Goal: Information Seeking & Learning: Learn about a topic

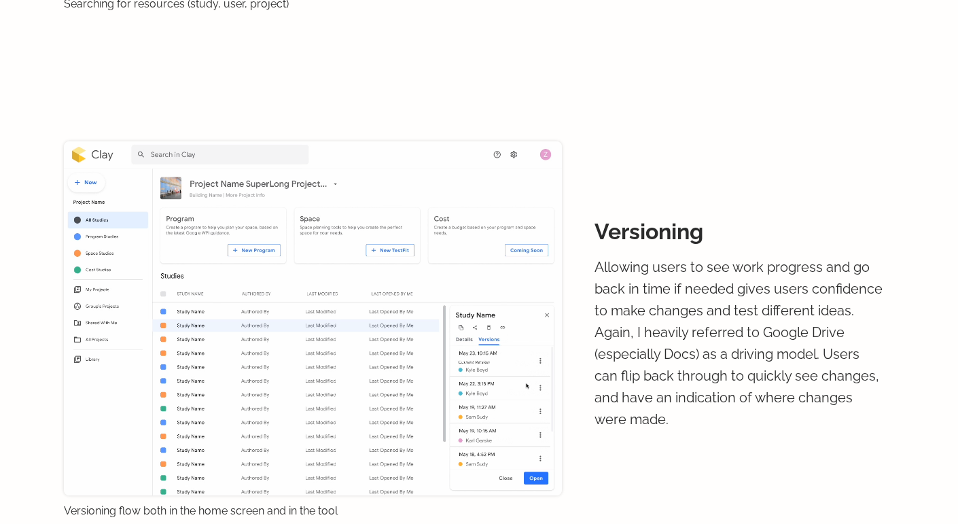
scroll to position [3855, 0]
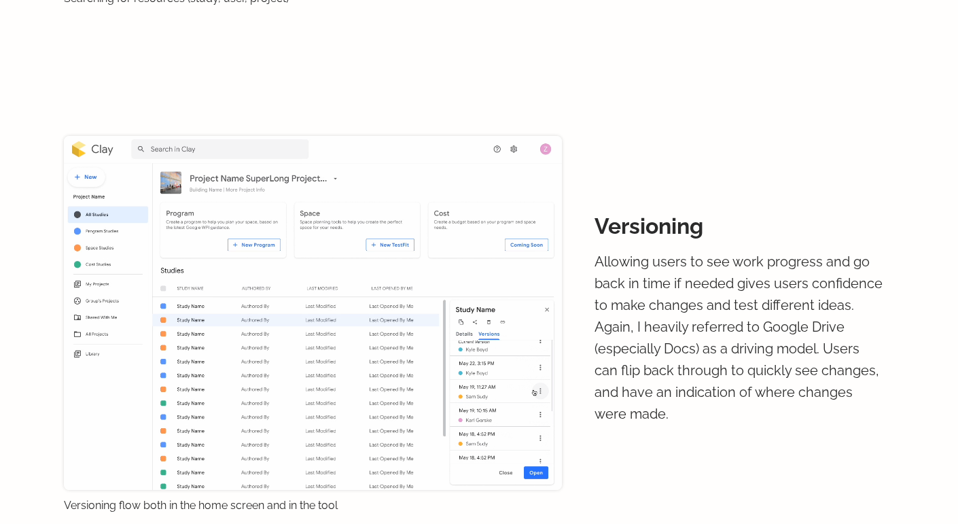
click at [606, 290] on p "Allowing users to see work progress and go back in time if needed gives users c…" at bounding box center [740, 338] width 291 height 174
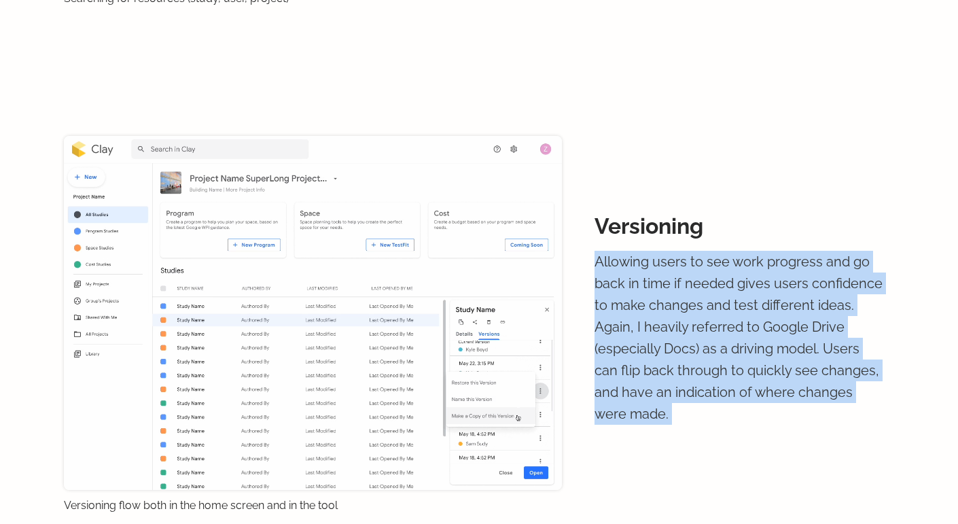
click at [606, 290] on p "Allowing users to see work progress and go back in time if needed gives users c…" at bounding box center [740, 338] width 291 height 174
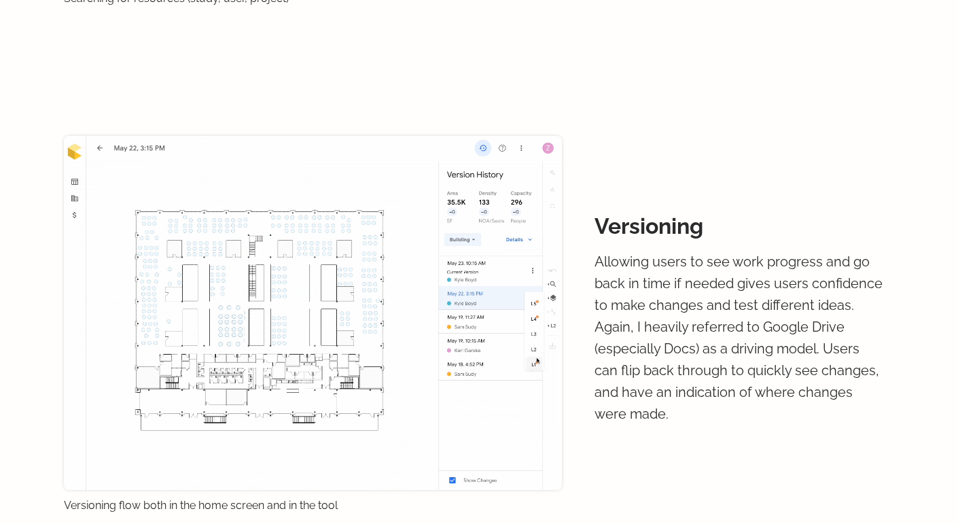
click at [606, 290] on p "Allowing users to see work progress and go back in time if needed gives users c…" at bounding box center [740, 338] width 291 height 174
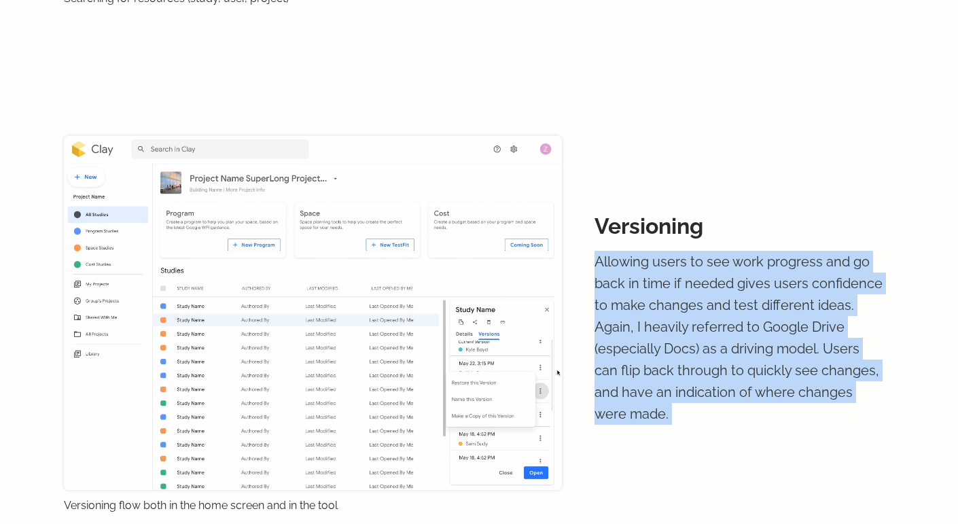
click at [606, 290] on p "Allowing users to see work progress and go back in time if needed gives users c…" at bounding box center [740, 338] width 291 height 174
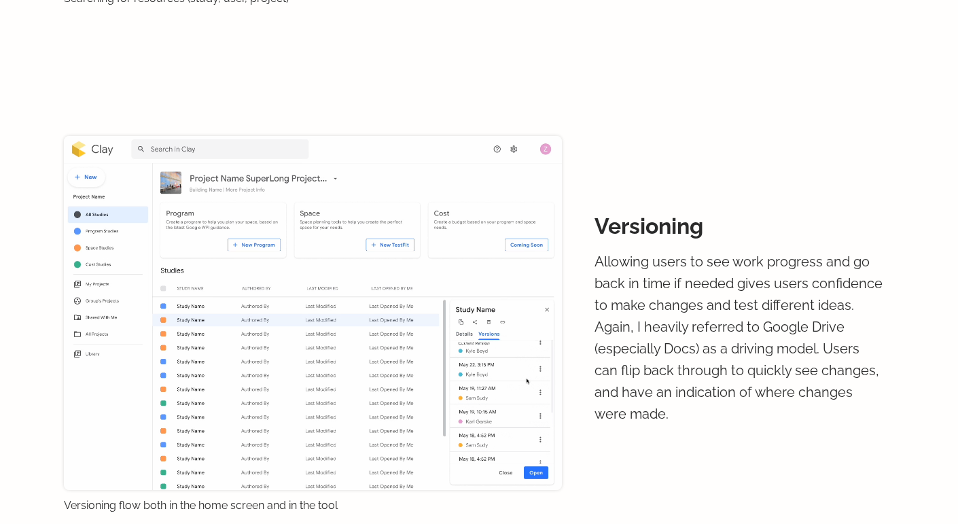
click at [606, 290] on p "Allowing users to see work progress and go back in time if needed gives users c…" at bounding box center [740, 338] width 291 height 174
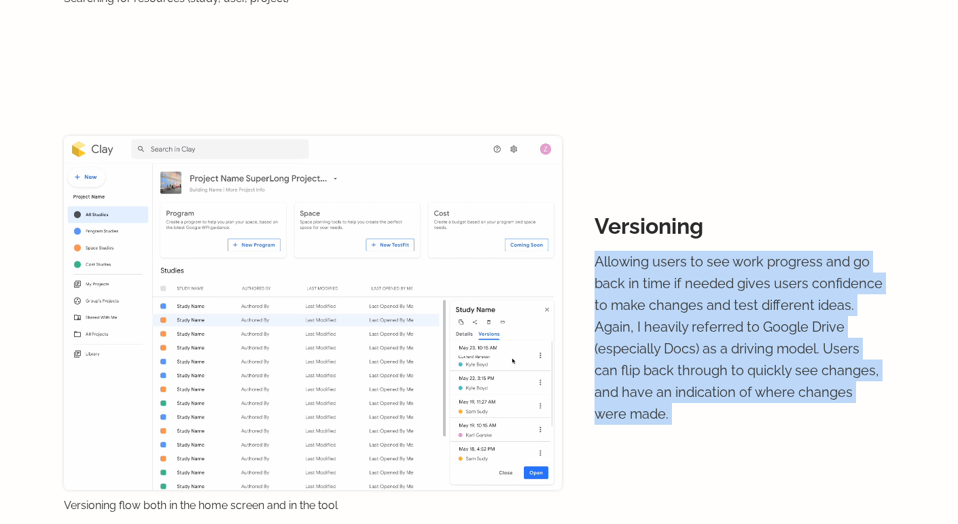
click at [606, 290] on p "Allowing users to see work progress and go back in time if needed gives users c…" at bounding box center [740, 338] width 291 height 174
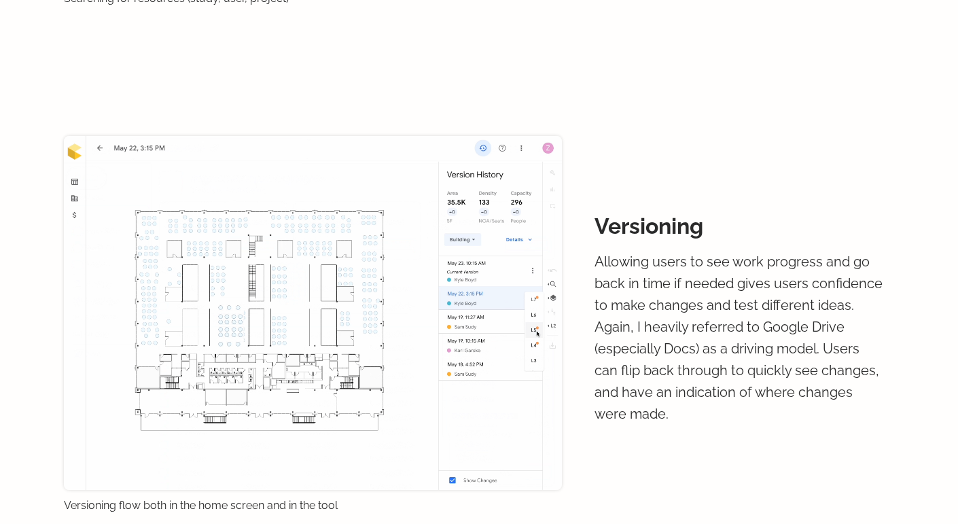
click at [606, 290] on p "Allowing users to see work progress and go back in time if needed gives users c…" at bounding box center [740, 338] width 291 height 174
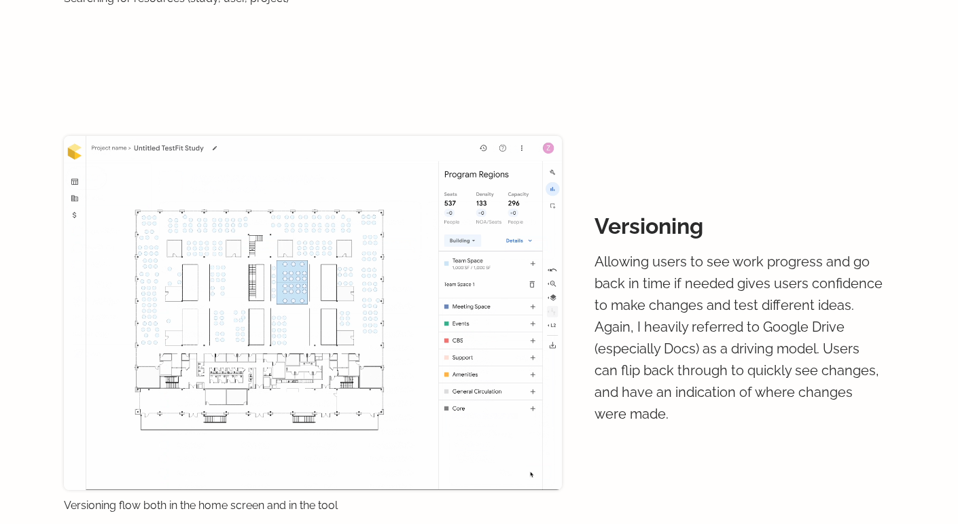
click at [606, 290] on p "Allowing users to see work progress and go back in time if needed gives users c…" at bounding box center [740, 338] width 291 height 174
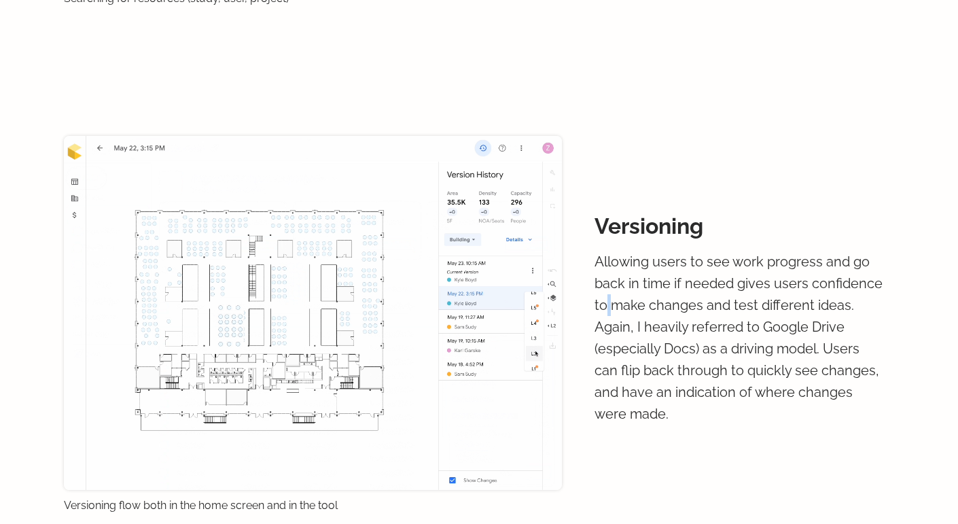
click at [606, 290] on p "Allowing users to see work progress and go back in time if needed gives users c…" at bounding box center [740, 338] width 291 height 174
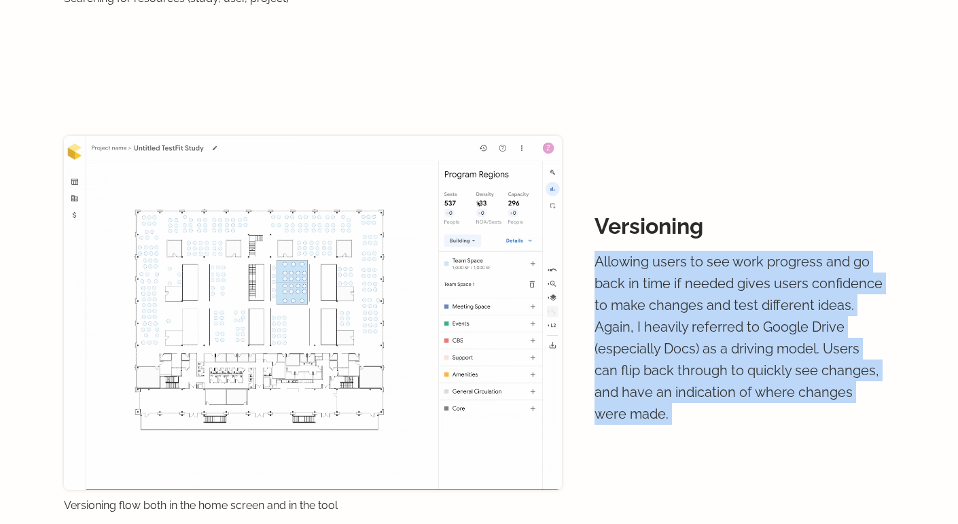
click at [606, 290] on p "Allowing users to see work progress and go back in time if needed gives users c…" at bounding box center [740, 338] width 291 height 174
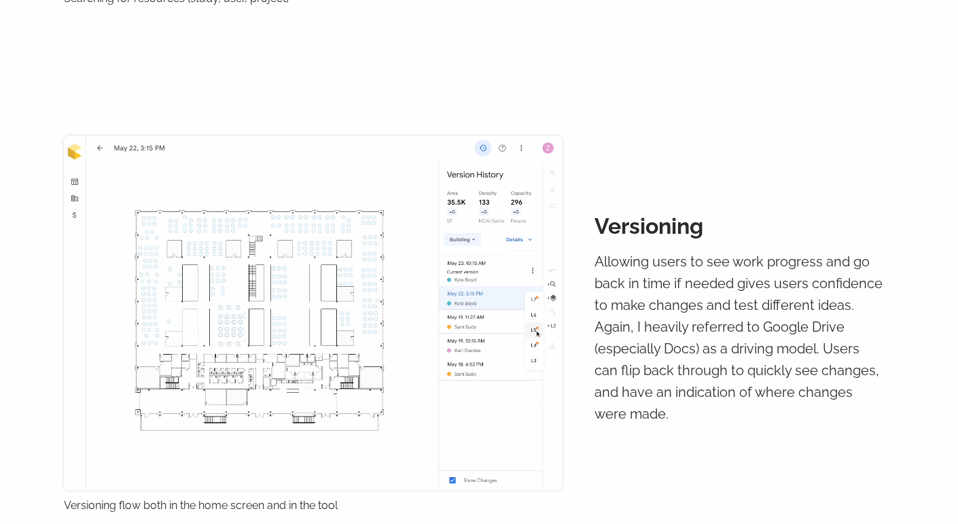
click at [606, 290] on p "Allowing users to see work progress and go back in time if needed gives users c…" at bounding box center [740, 338] width 291 height 174
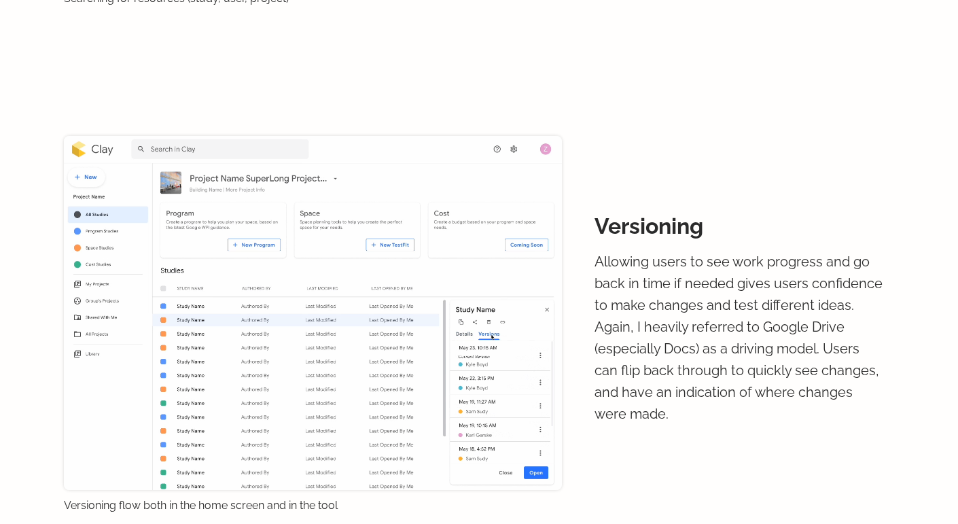
click at [606, 290] on p "Allowing users to see work progress and go back in time if needed gives users c…" at bounding box center [740, 338] width 291 height 174
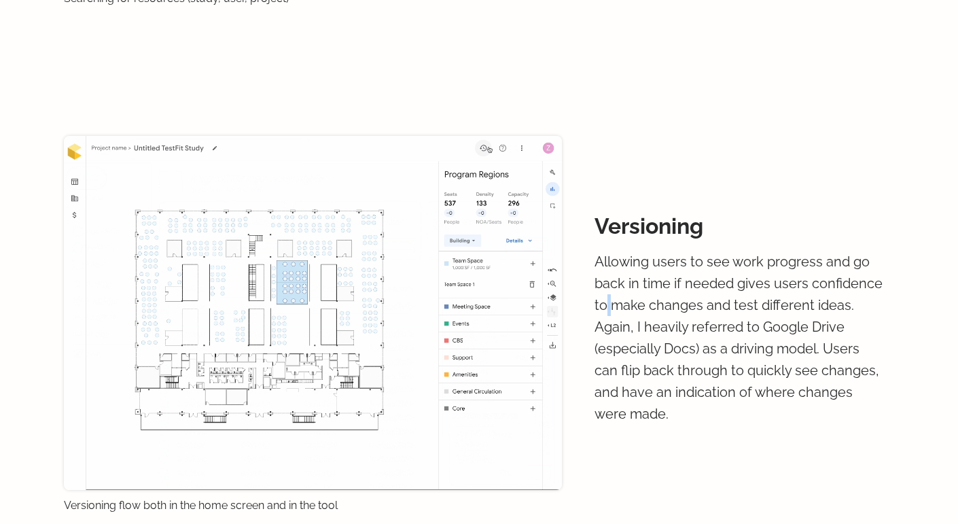
click at [606, 290] on p "Allowing users to see work progress and go back in time if needed gives users c…" at bounding box center [740, 338] width 291 height 174
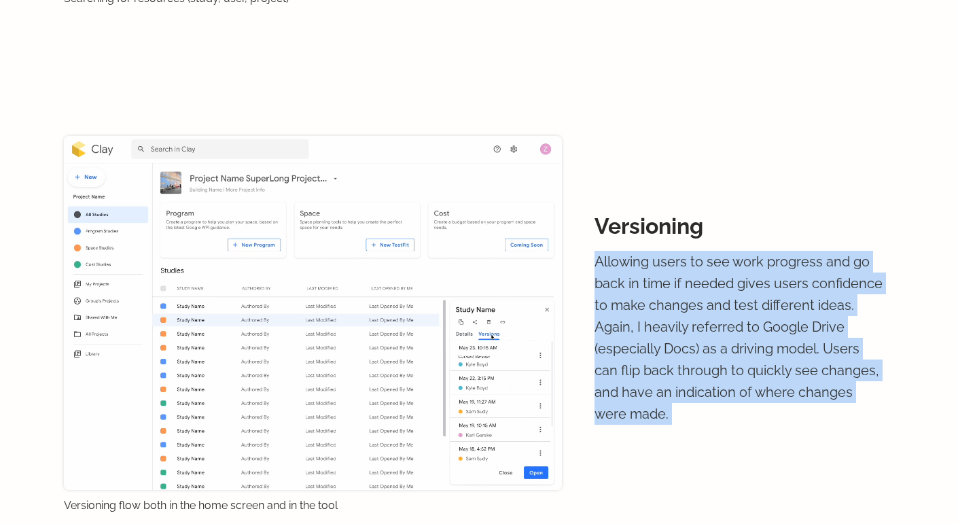
click at [606, 290] on p "Allowing users to see work progress and go back in time if needed gives users c…" at bounding box center [740, 338] width 291 height 174
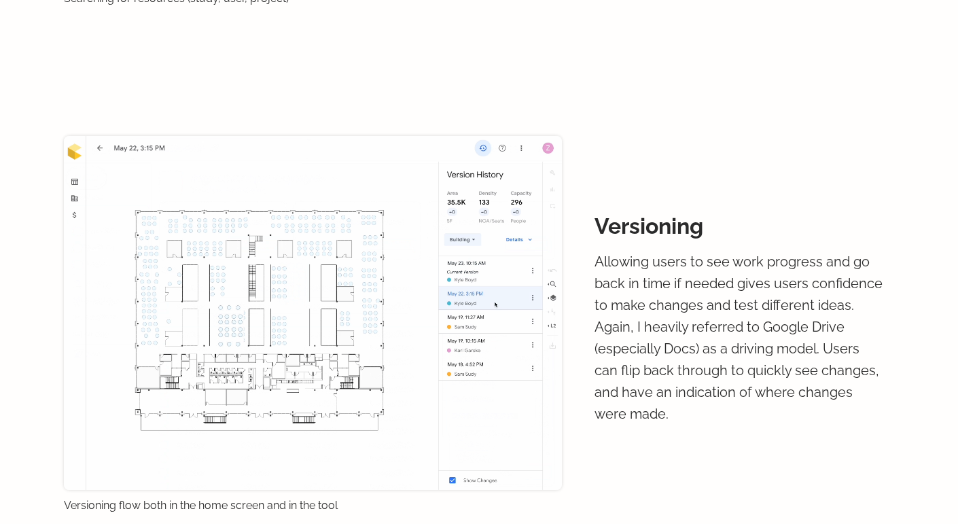
click at [606, 290] on p "Allowing users to see work progress and go back in time if needed gives users c…" at bounding box center [740, 338] width 291 height 174
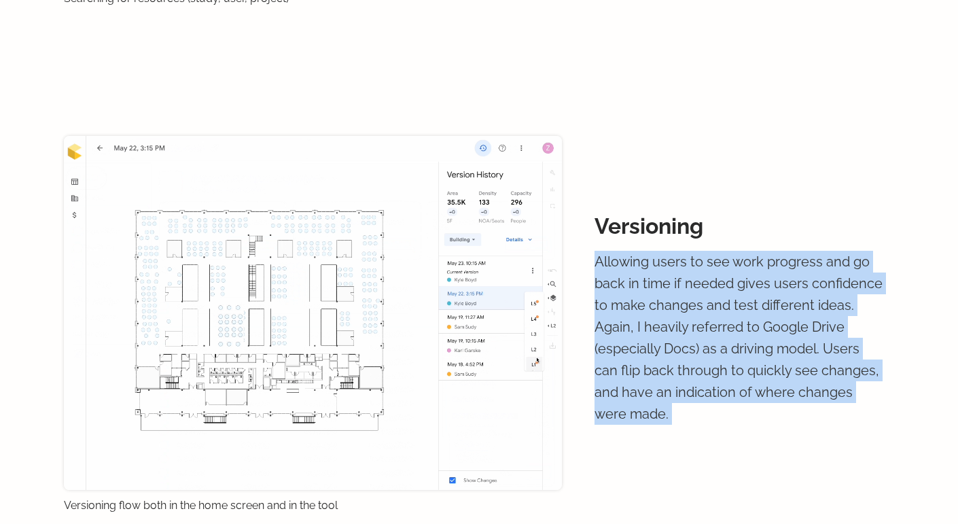
click at [606, 290] on p "Allowing users to see work progress and go back in time if needed gives users c…" at bounding box center [740, 338] width 291 height 174
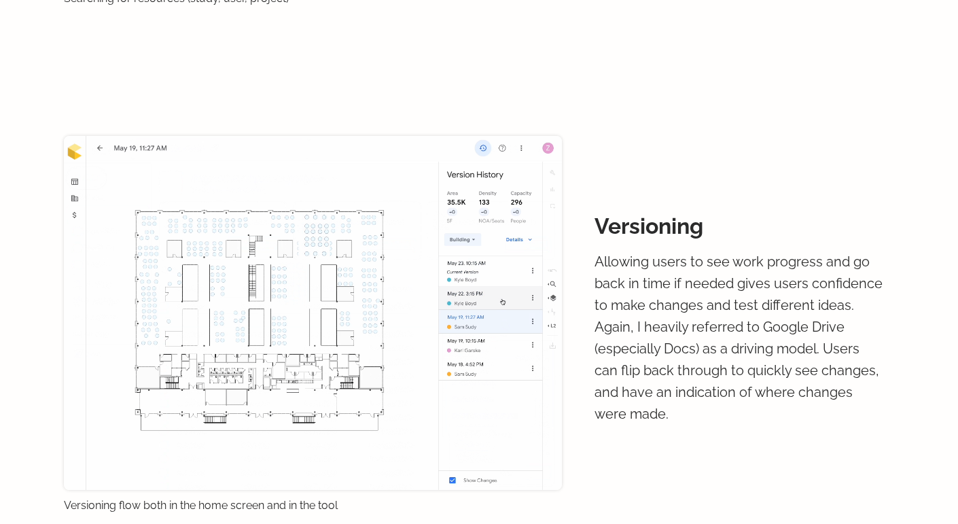
click at [645, 362] on p "Allowing users to see work progress and go back in time if needed gives users c…" at bounding box center [740, 338] width 291 height 174
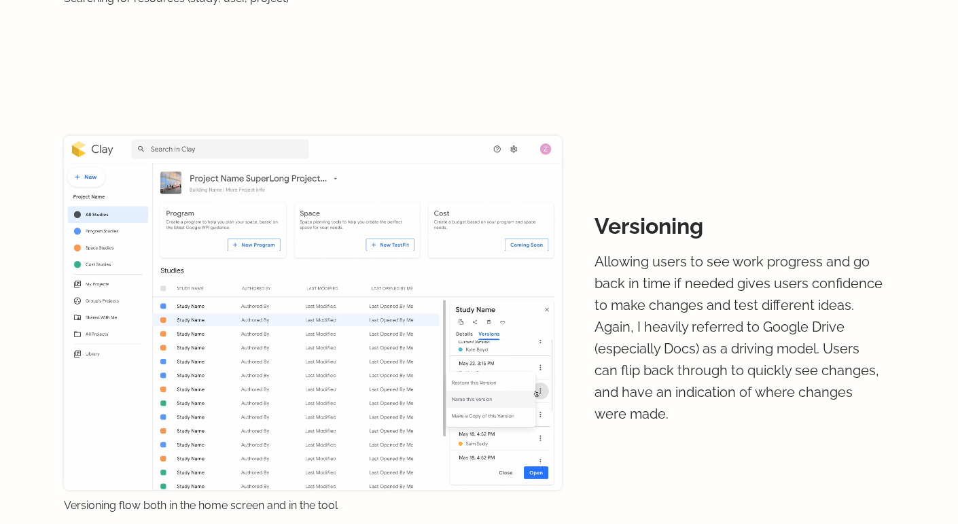
click at [645, 362] on p "Allowing users to see work progress and go back in time if needed gives users c…" at bounding box center [740, 338] width 291 height 174
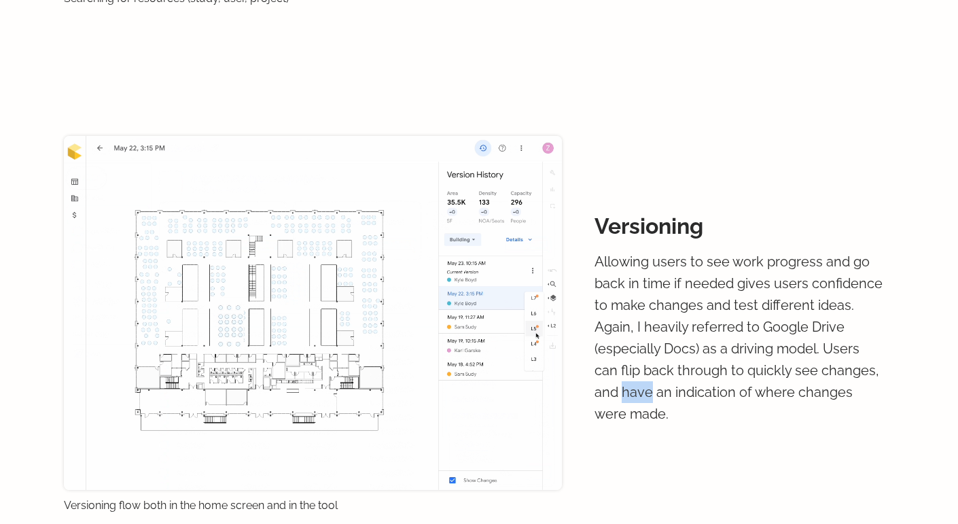
click at [645, 362] on p "Allowing users to see work progress and go back in time if needed gives users c…" at bounding box center [740, 338] width 291 height 174
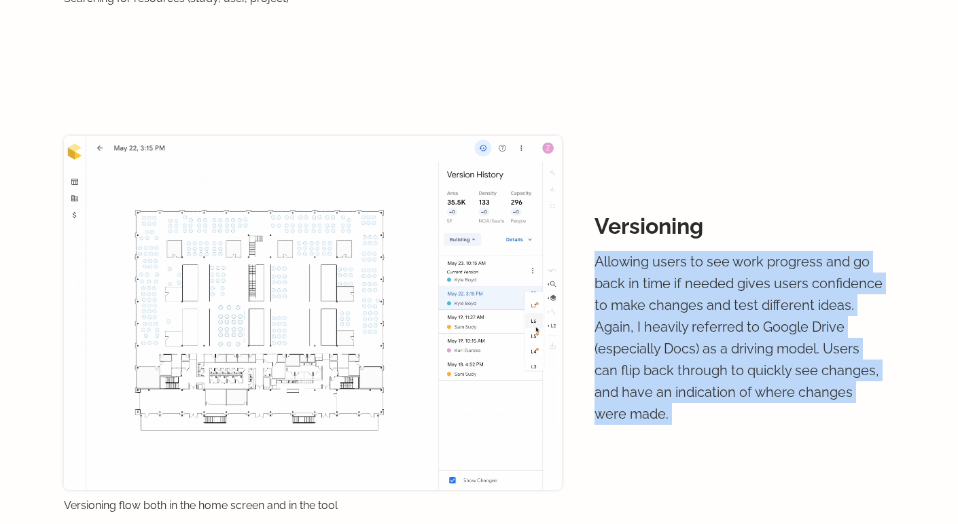
click at [645, 362] on p "Allowing users to see work progress and go back in time if needed gives users c…" at bounding box center [740, 338] width 291 height 174
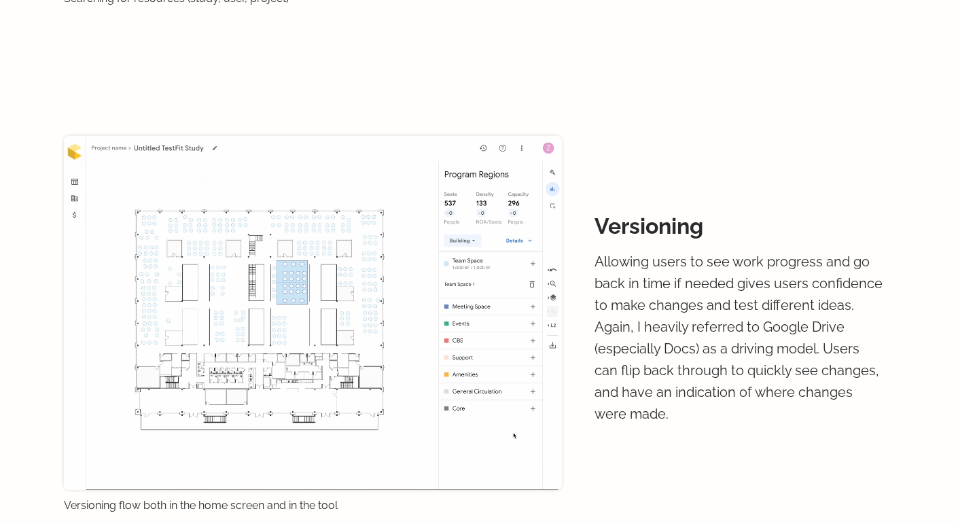
click at [645, 362] on p "Allowing users to see work progress and go back in time if needed gives users c…" at bounding box center [740, 338] width 291 height 174
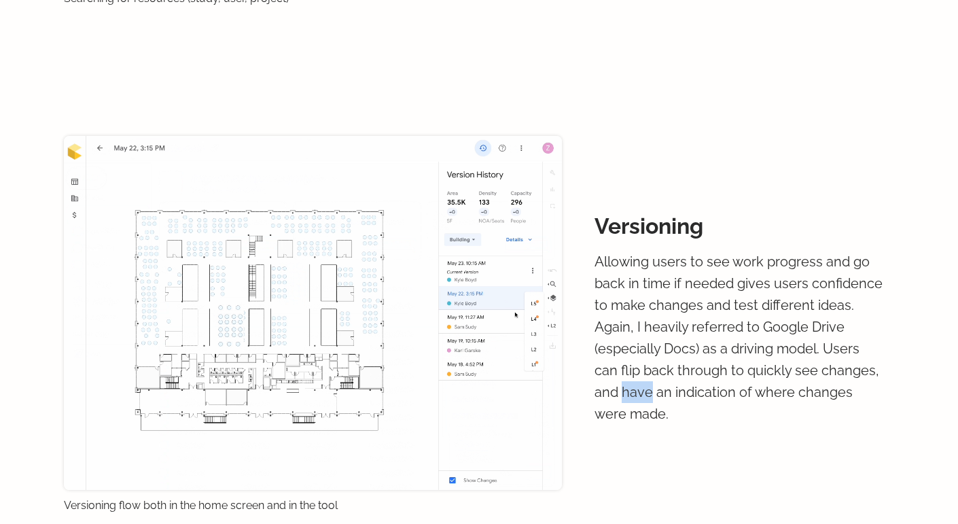
click at [645, 362] on p "Allowing users to see work progress and go back in time if needed gives users c…" at bounding box center [740, 338] width 291 height 174
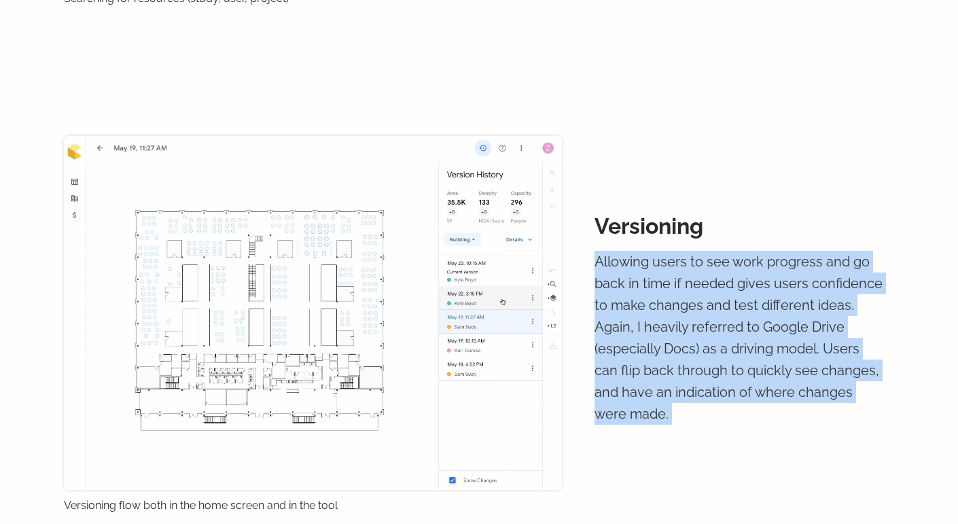
click at [645, 362] on p "Allowing users to see work progress and go back in time if needed gives users c…" at bounding box center [740, 338] width 291 height 174
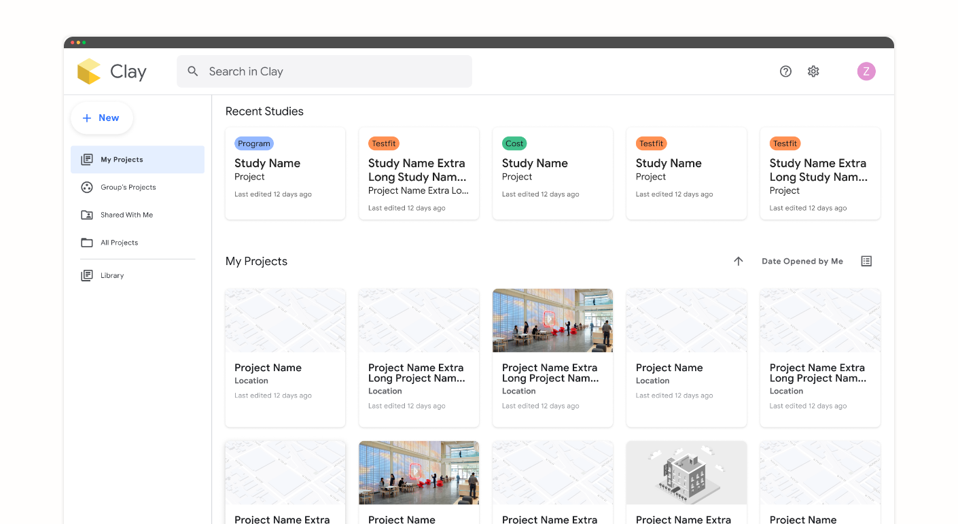
scroll to position [0, 0]
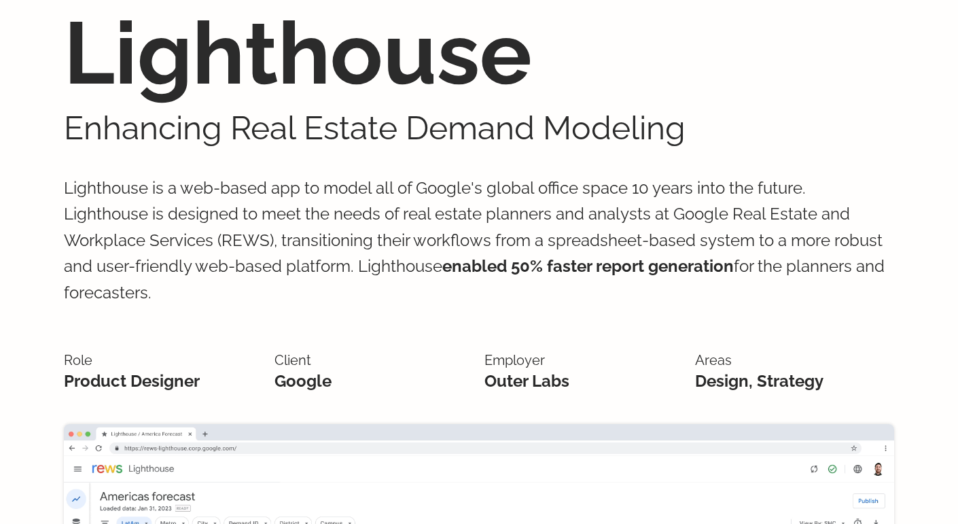
scroll to position [94, 0]
click at [182, 241] on p "Lighthouse is a web-based app to model all of Google's global office space 10 y…" at bounding box center [479, 240] width 831 height 185
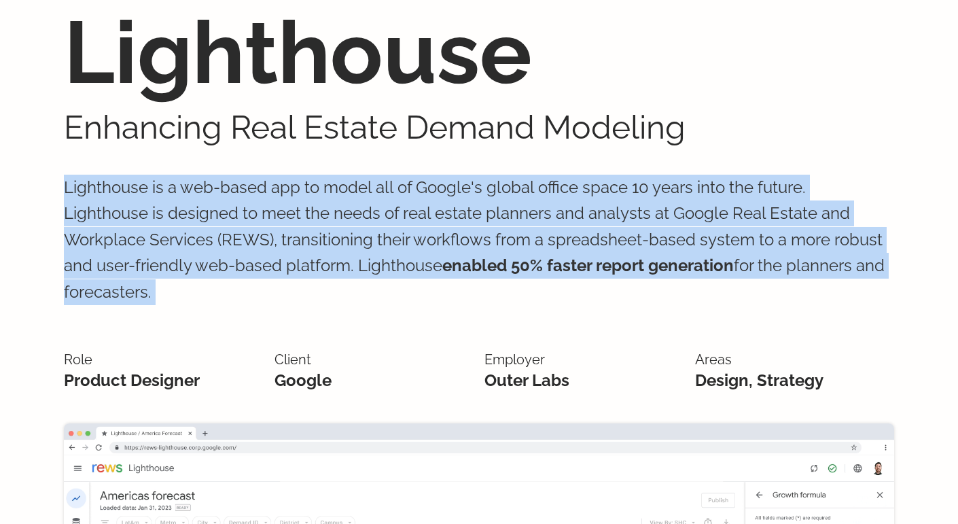
click at [182, 241] on p "Lighthouse is a web-based app to model all of Google's global office space 10 y…" at bounding box center [479, 240] width 831 height 185
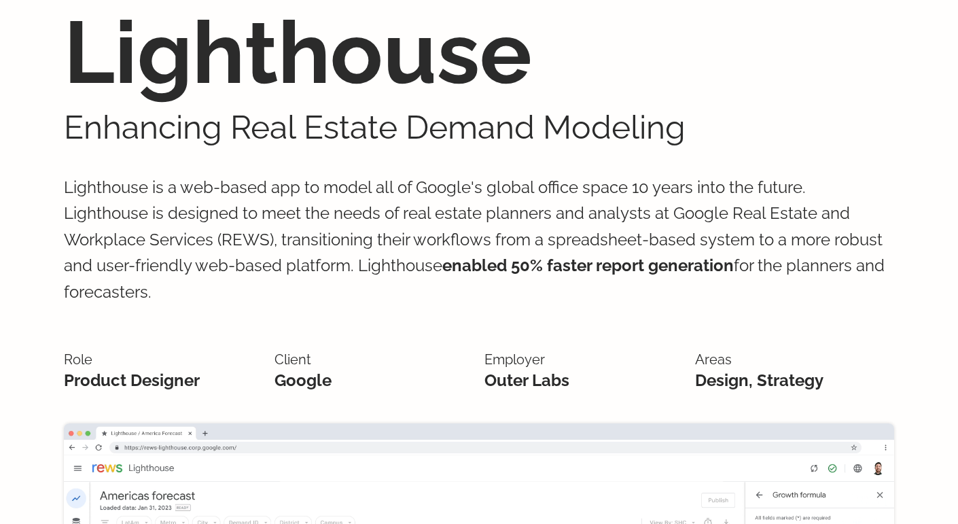
click at [182, 241] on p "Lighthouse is a web-based app to model all of Google's global office space 10 y…" at bounding box center [479, 240] width 831 height 185
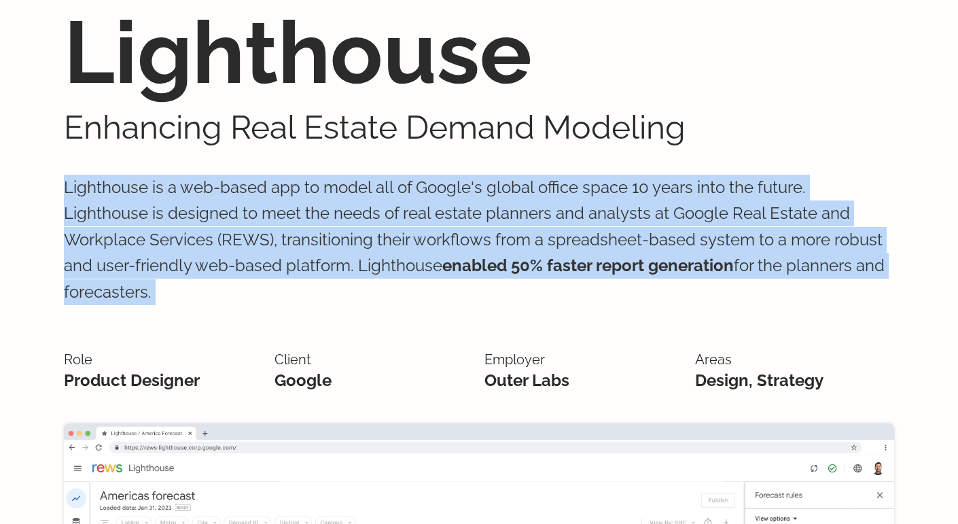
click at [182, 241] on p "Lighthouse is a web-based app to model all of Google's global office space 10 y…" at bounding box center [479, 240] width 831 height 185
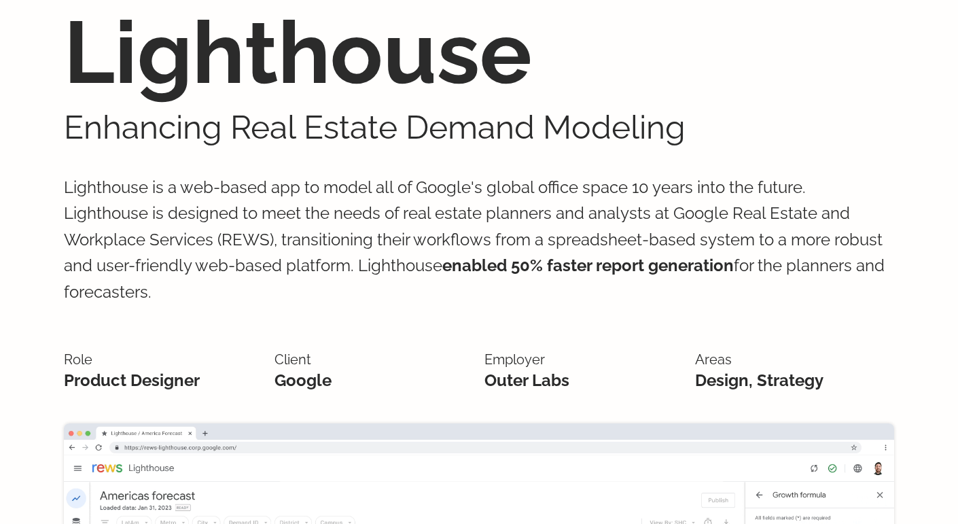
click at [182, 241] on p "Lighthouse is a web-based app to model all of Google's global office space 10 y…" at bounding box center [479, 240] width 831 height 185
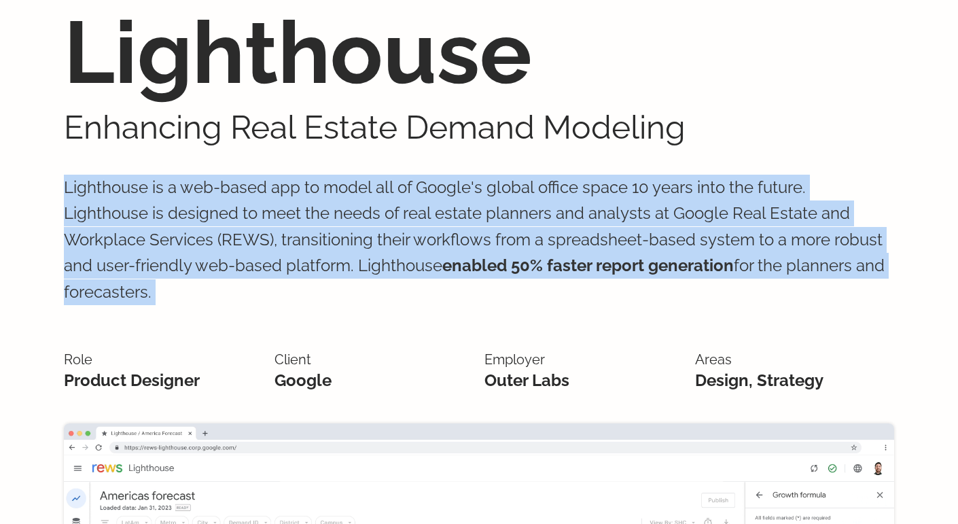
click at [182, 241] on p "Lighthouse is a web-based app to model all of Google's global office space 10 y…" at bounding box center [479, 240] width 831 height 185
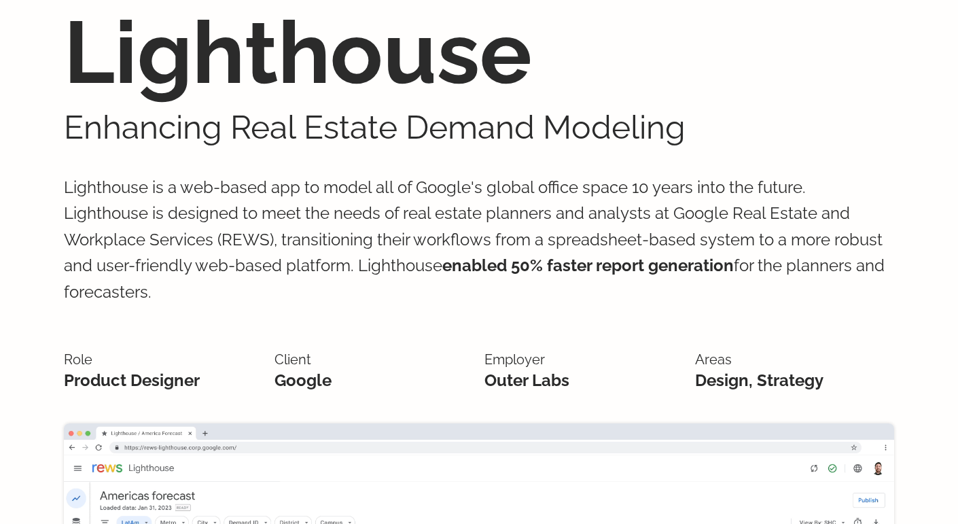
click at [182, 241] on p "Lighthouse is a web-based app to model all of Google's global office space 10 y…" at bounding box center [479, 240] width 831 height 185
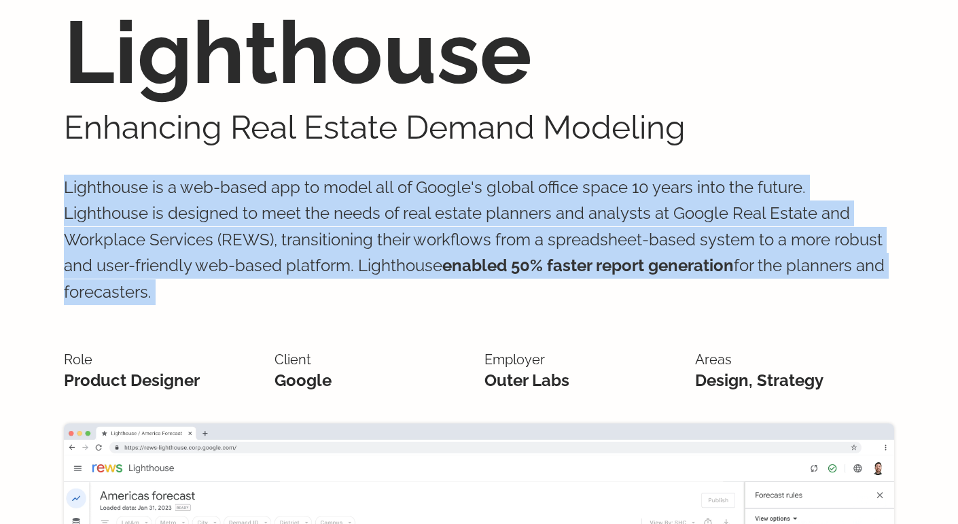
click at [182, 241] on p "Lighthouse is a web-based app to model all of Google's global office space 10 y…" at bounding box center [479, 240] width 831 height 185
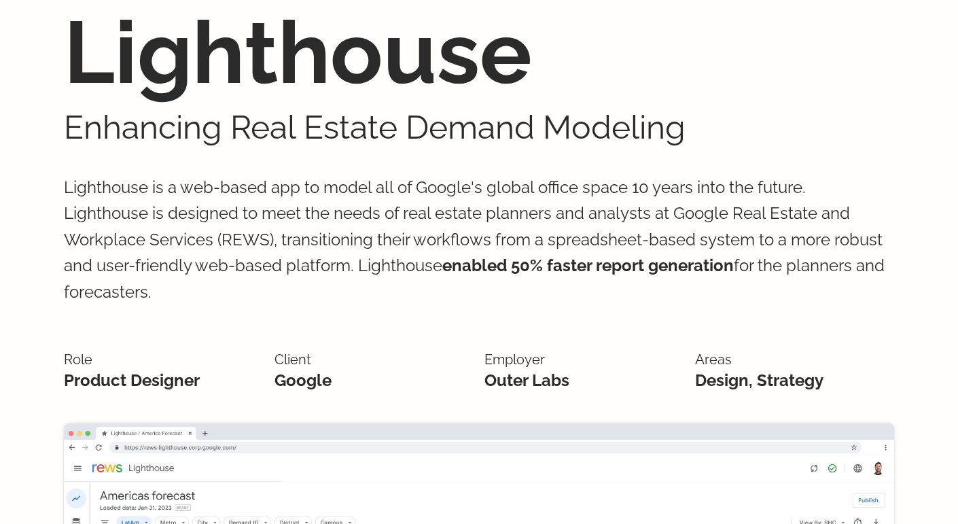
click at [182, 241] on p "Lighthouse is a web-based app to model all of Google's global office space 10 y…" at bounding box center [479, 240] width 831 height 185
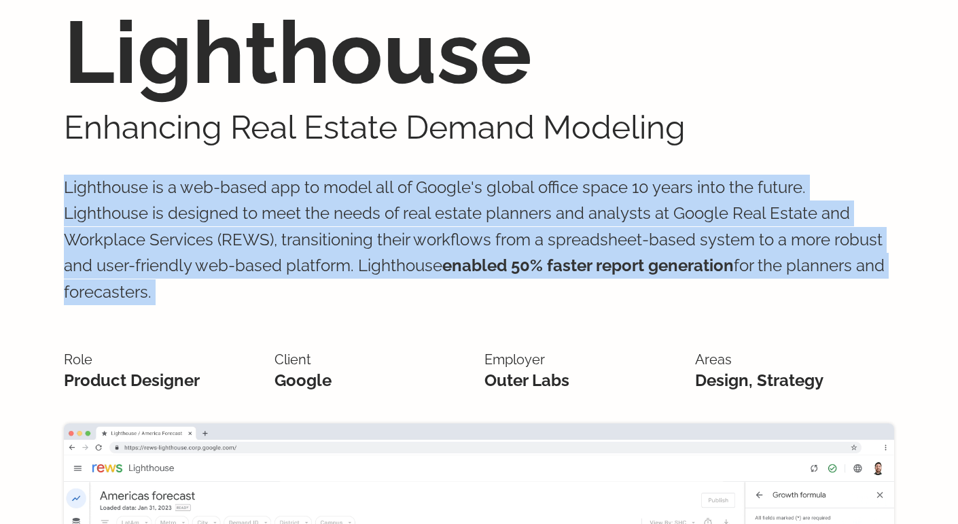
click at [182, 241] on p "Lighthouse is a web-based app to model all of Google's global office space 10 y…" at bounding box center [479, 240] width 831 height 185
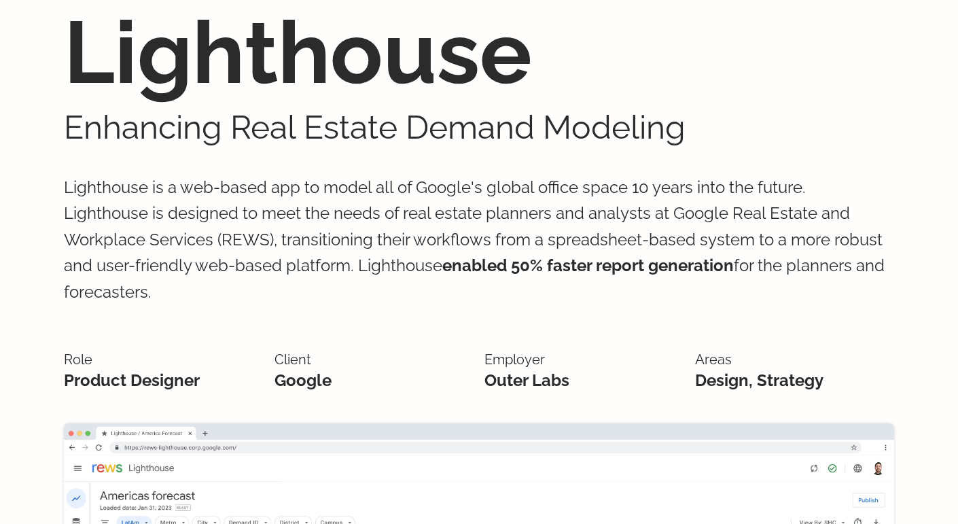
click at [182, 241] on p "Lighthouse is a web-based app to model all of Google's global office space 10 y…" at bounding box center [479, 240] width 831 height 185
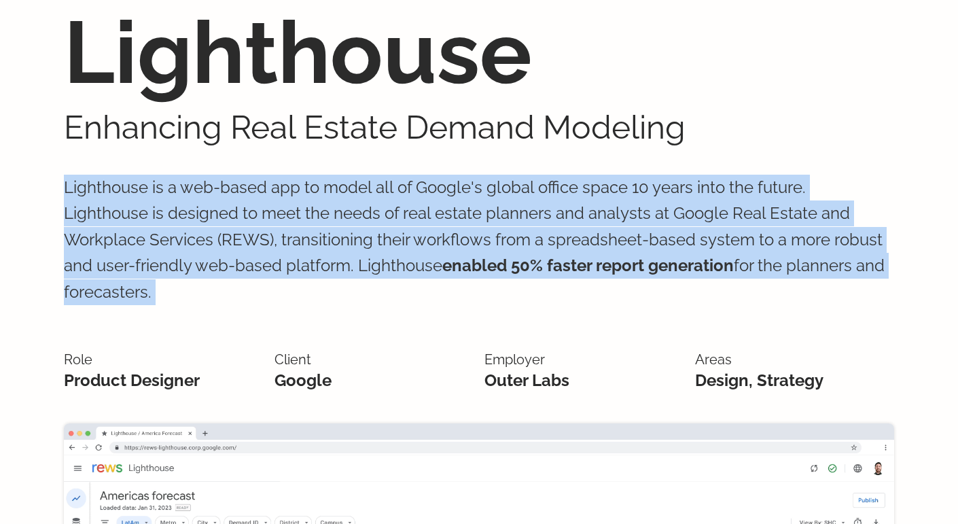
click at [182, 241] on p "Lighthouse is a web-based app to model all of Google's global office space 10 y…" at bounding box center [479, 240] width 831 height 185
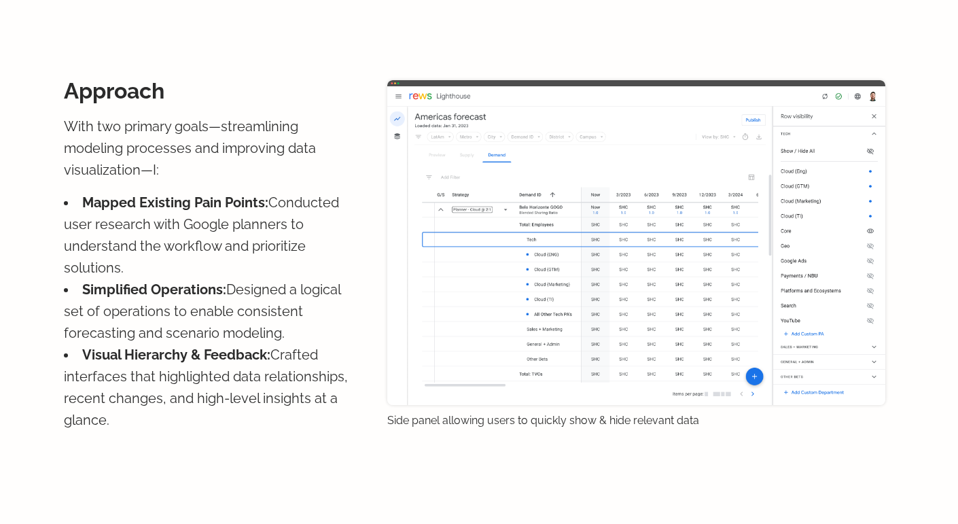
scroll to position [1444, 0]
click at [175, 284] on li "Simplified Operations: Designed a logical set of operations to enable consisten…" at bounding box center [209, 311] width 291 height 65
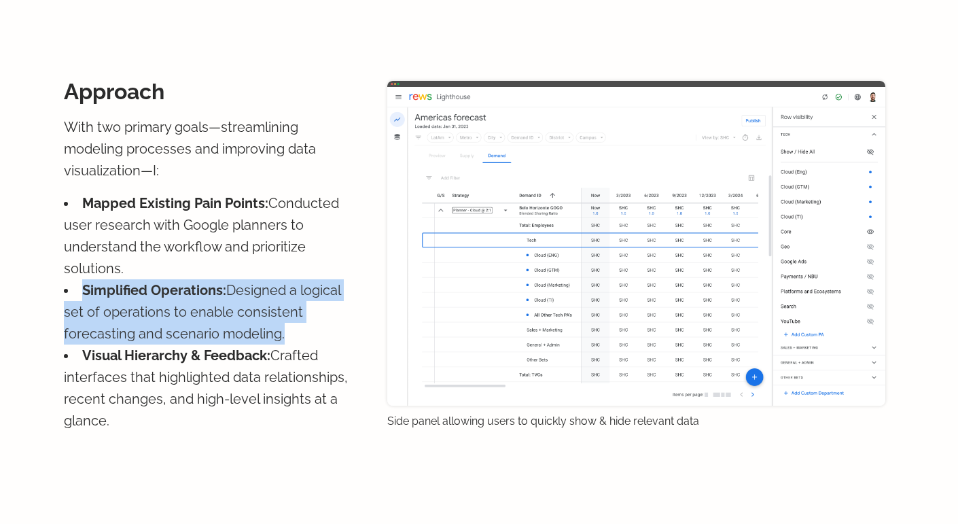
click at [175, 284] on li "Simplified Operations: Designed a logical set of operations to enable consisten…" at bounding box center [209, 311] width 291 height 65
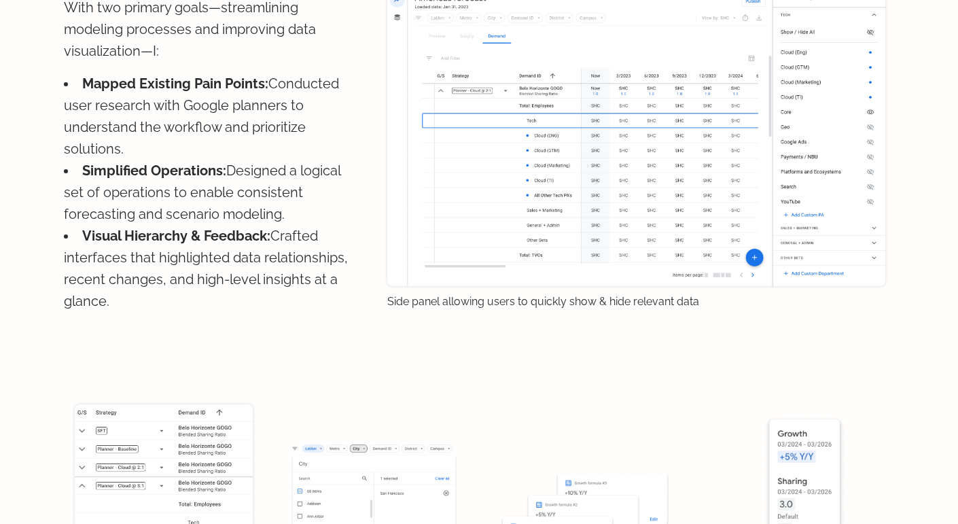
scroll to position [1564, 0]
click at [175, 284] on div "Approach With two primary goals—streamlining modeling processes and improving d…" at bounding box center [209, 135] width 291 height 353
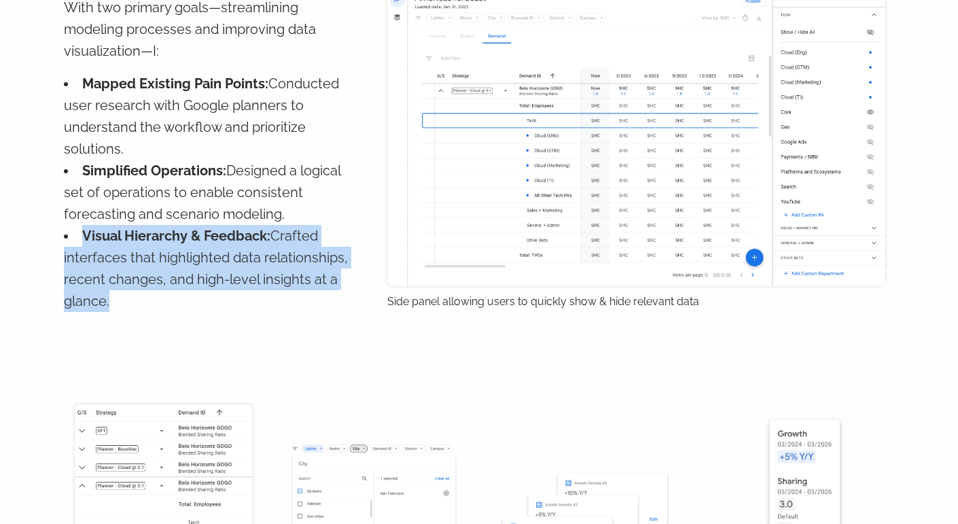
click at [175, 284] on div "Approach With two primary goals—streamlining modeling processes and improving d…" at bounding box center [209, 135] width 291 height 353
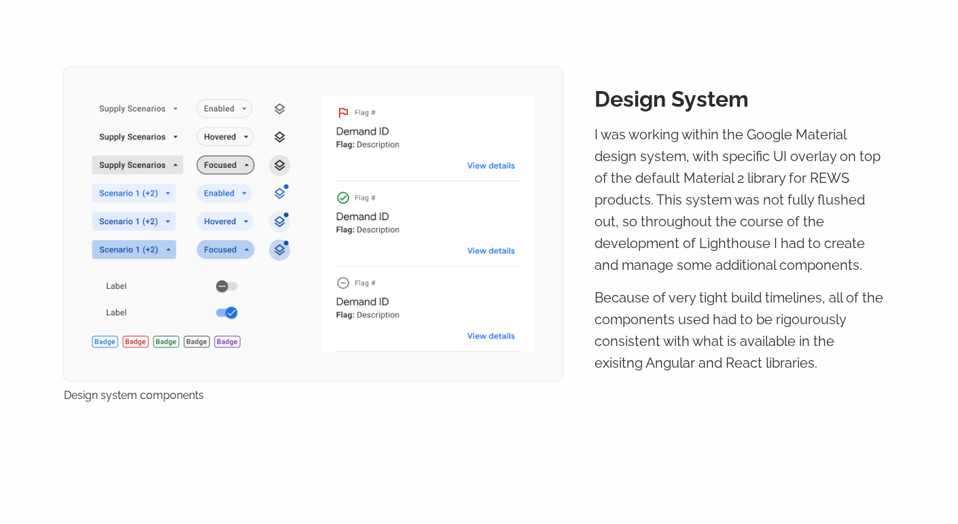
scroll to position [2221, 0]
click at [606, 221] on p "I was working within the Google Material design system, with specific UI overla…" at bounding box center [740, 200] width 291 height 152
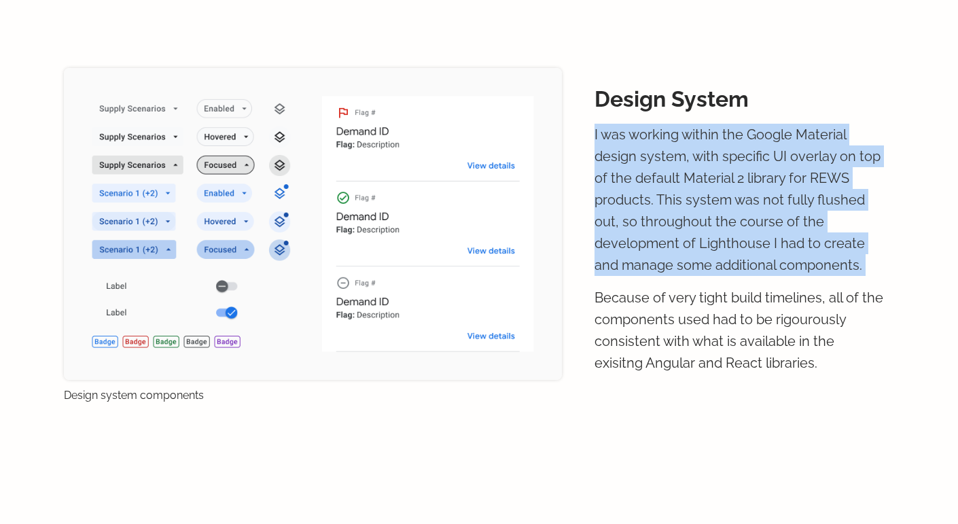
click at [606, 221] on p "I was working within the Google Material design system, with specific UI overla…" at bounding box center [740, 200] width 291 height 152
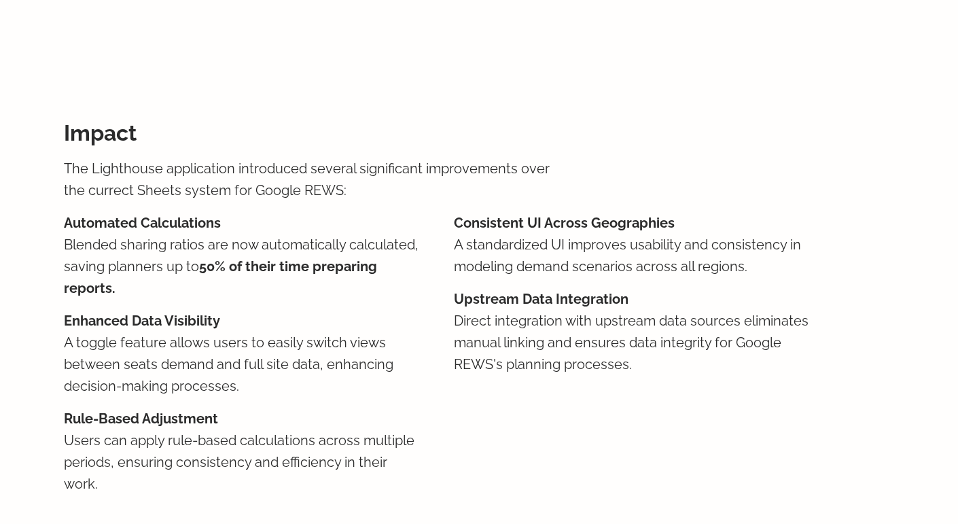
scroll to position [2635, 0]
click at [588, 313] on p "Direct integration with upstream data sources eliminates manual linking and ens…" at bounding box center [633, 342] width 358 height 65
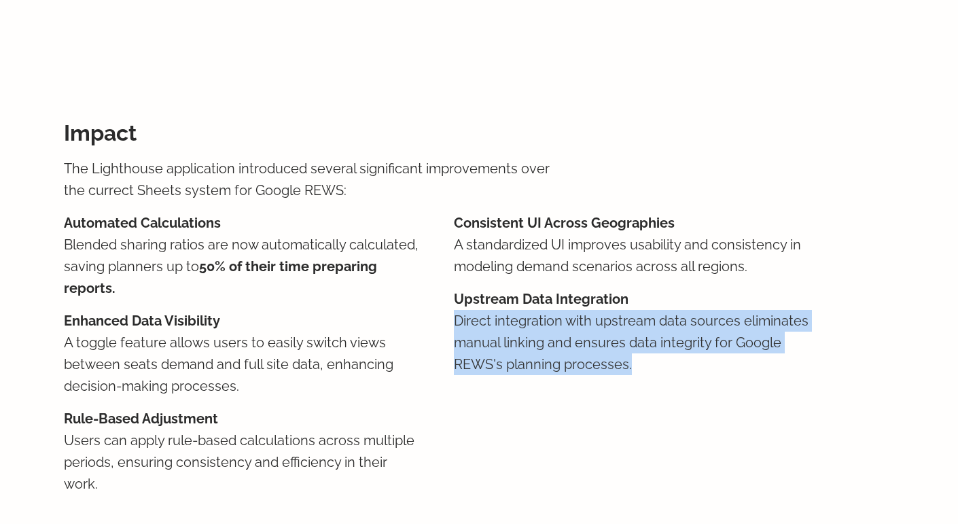
click at [588, 313] on p "Direct integration with upstream data sources eliminates manual linking and ens…" at bounding box center [633, 342] width 358 height 65
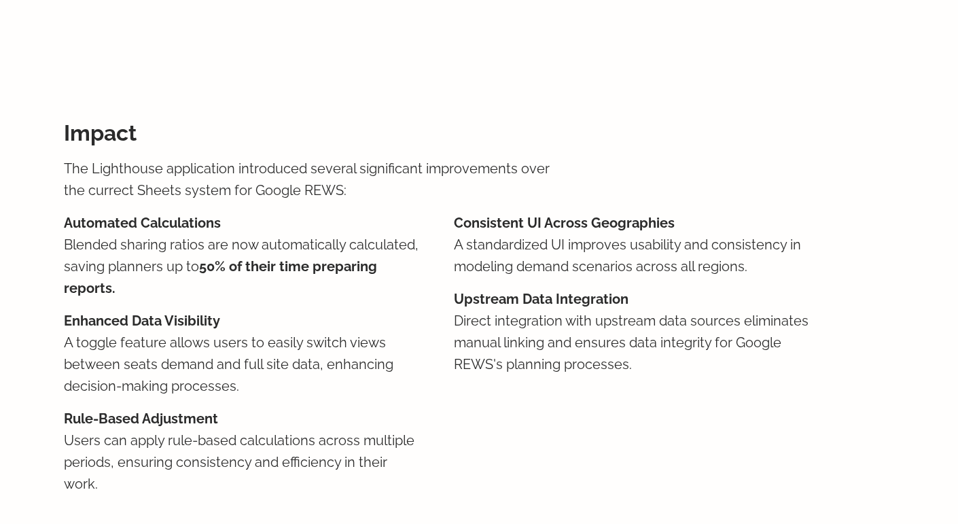
click at [613, 235] on p "A standardized UI improves usability and consistency in modeling demand scenari…" at bounding box center [633, 256] width 358 height 44
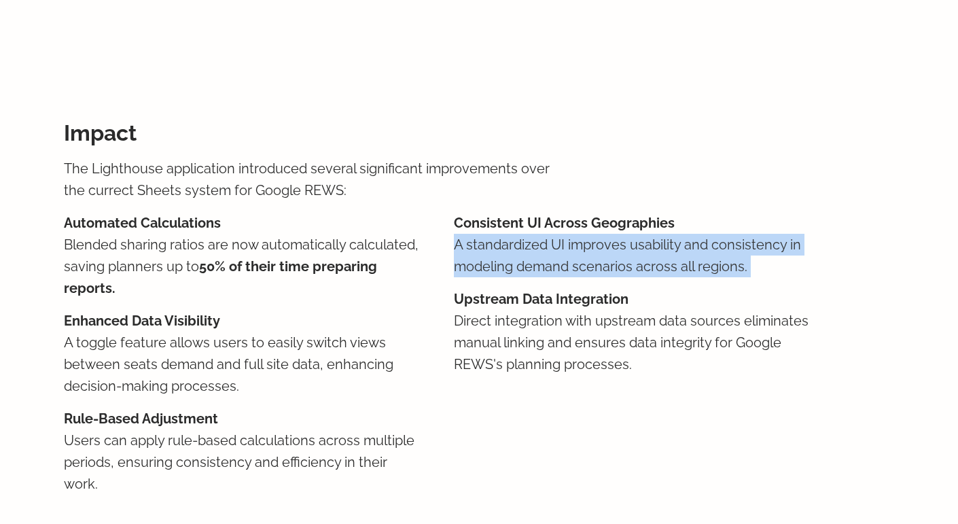
click at [613, 235] on p "A standardized UI improves usability and consistency in modeling demand scenari…" at bounding box center [633, 256] width 358 height 44
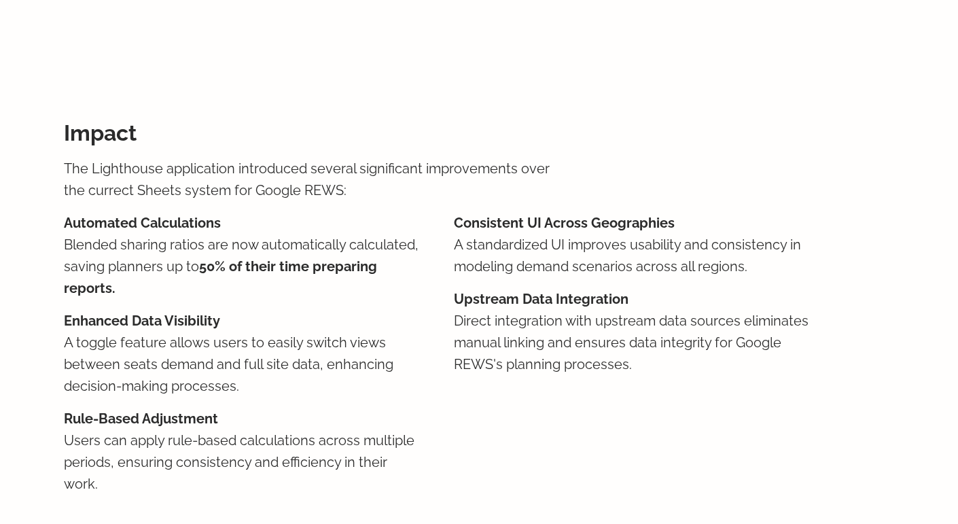
click at [613, 235] on p "A standardized UI improves usability and consistency in modeling demand scenari…" at bounding box center [633, 256] width 358 height 44
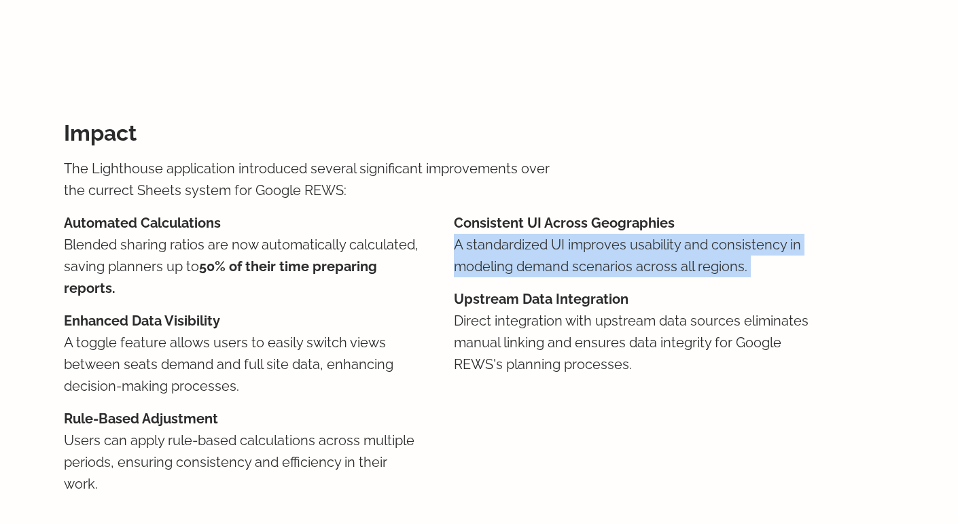
click at [613, 235] on p "A standardized UI improves usability and consistency in modeling demand scenari…" at bounding box center [633, 256] width 358 height 44
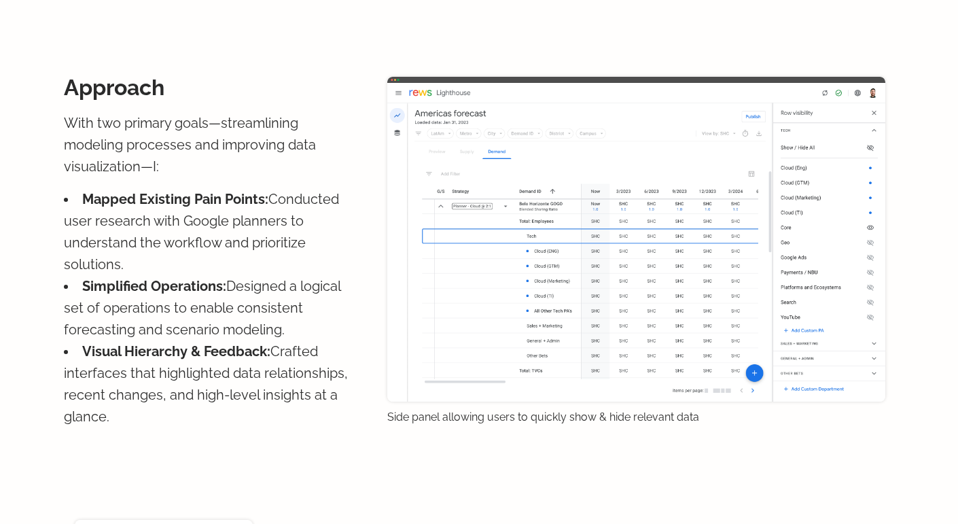
scroll to position [0, 0]
